Goal: Information Seeking & Learning: Learn about a topic

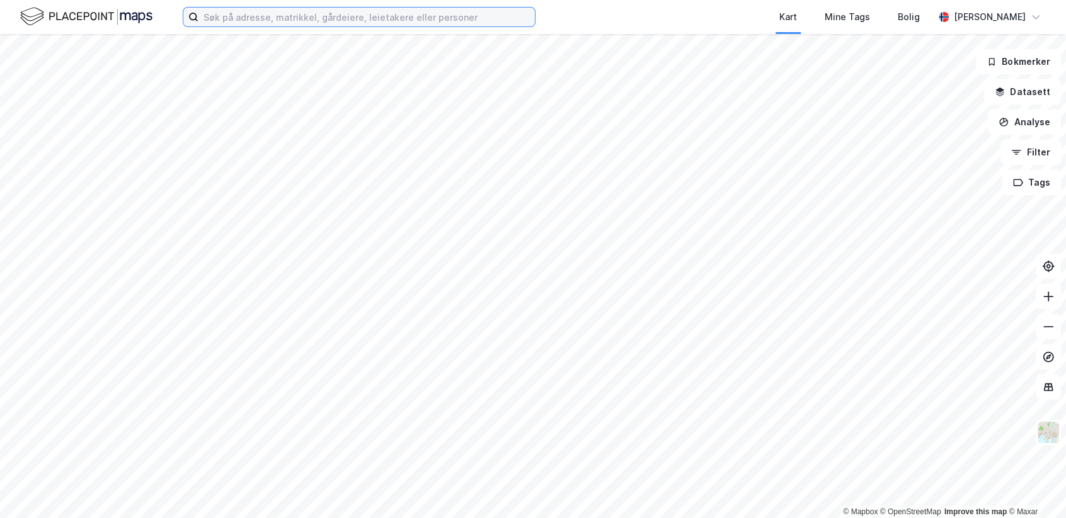
click at [245, 10] on input at bounding box center [366, 17] width 336 height 19
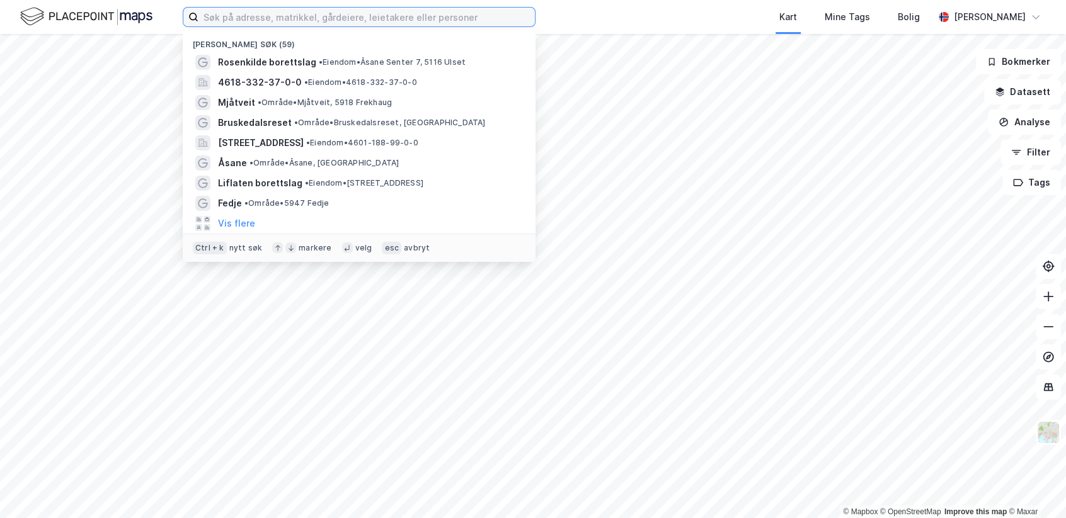
paste input "Hålandsvegen 40"
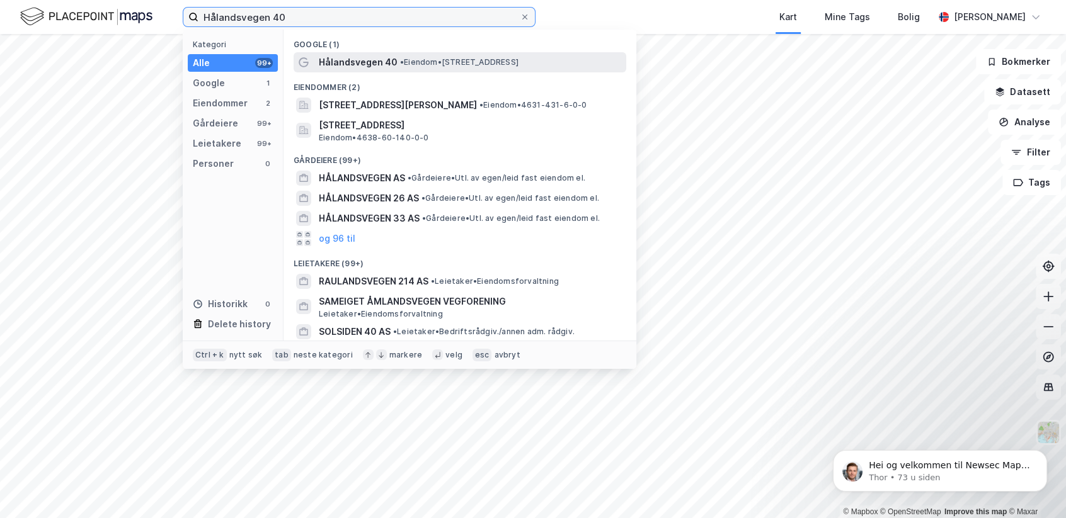
type input "Hålandsvegen 40"
click at [372, 64] on span "Hålandsvegen 40" at bounding box center [358, 62] width 79 height 15
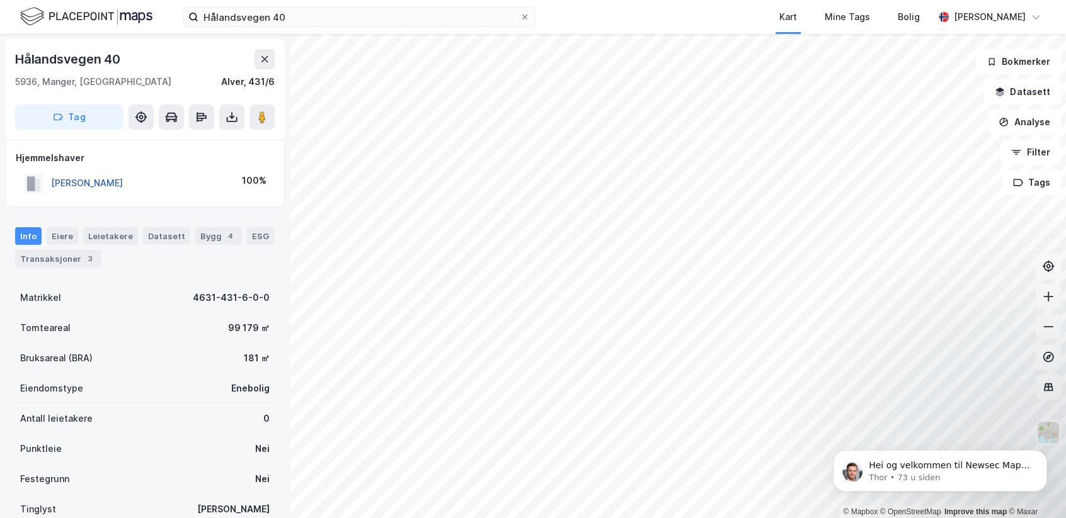
click at [0, 0] on button "[PERSON_NAME]" at bounding box center [0, 0] width 0 height 0
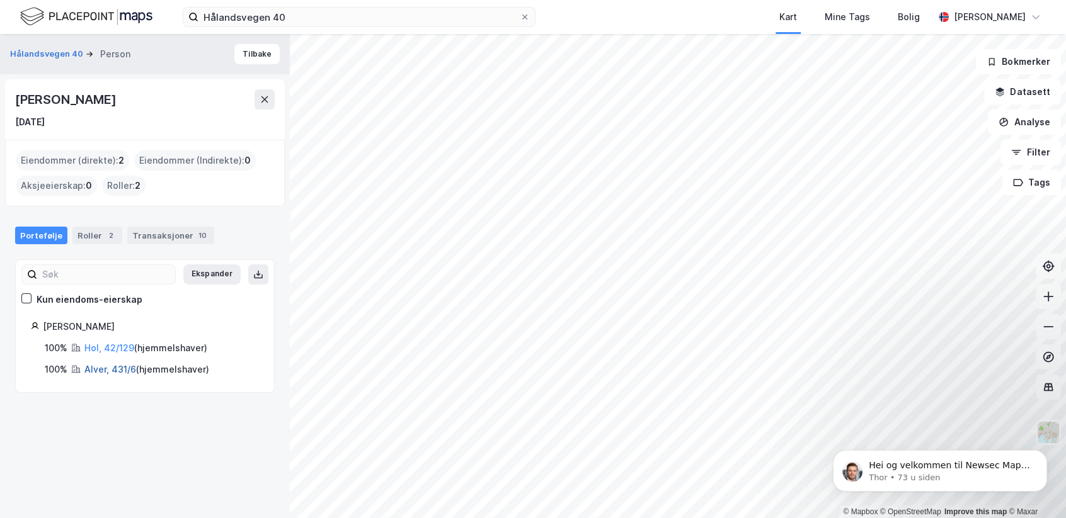
click at [104, 370] on link "Alver, 431/6" at bounding box center [110, 369] width 52 height 11
